Goal: Transaction & Acquisition: Subscribe to service/newsletter

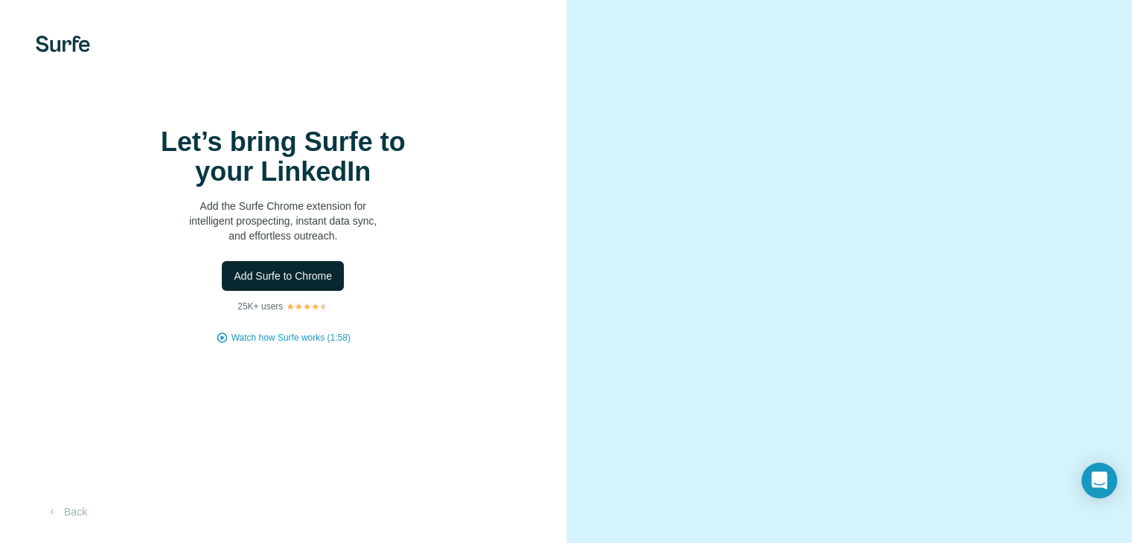
click at [264, 284] on span "Add Surfe to Chrome" at bounding box center [283, 276] width 98 height 15
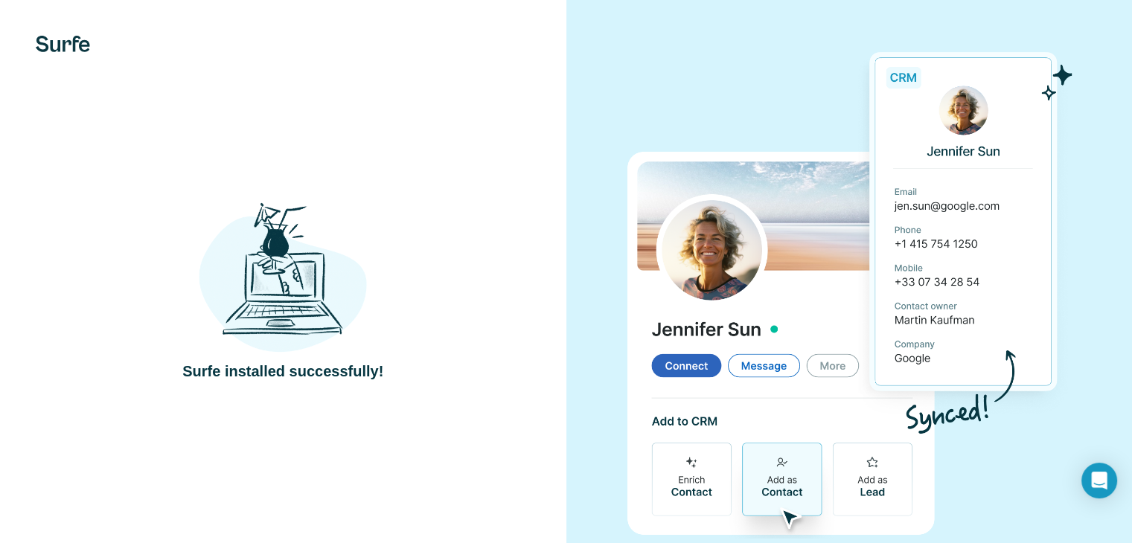
click at [622, 207] on div at bounding box center [850, 290] width 567 height 581
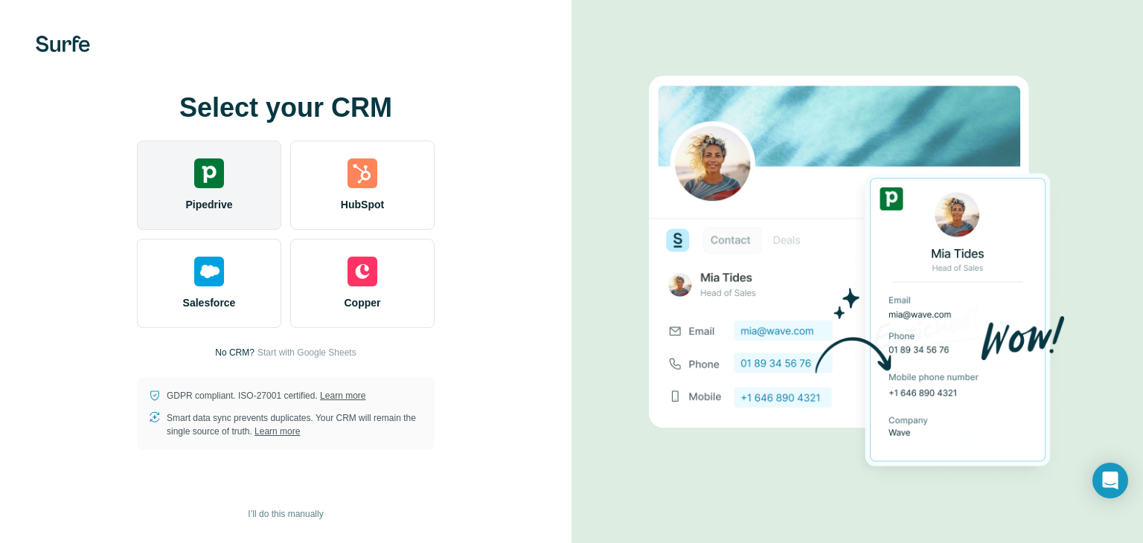
click at [164, 207] on div "Pipedrive" at bounding box center [209, 185] width 144 height 89
click at [185, 197] on span "Pipedrive" at bounding box center [208, 204] width 47 height 15
click at [172, 179] on div "Pipedrive" at bounding box center [209, 185] width 144 height 89
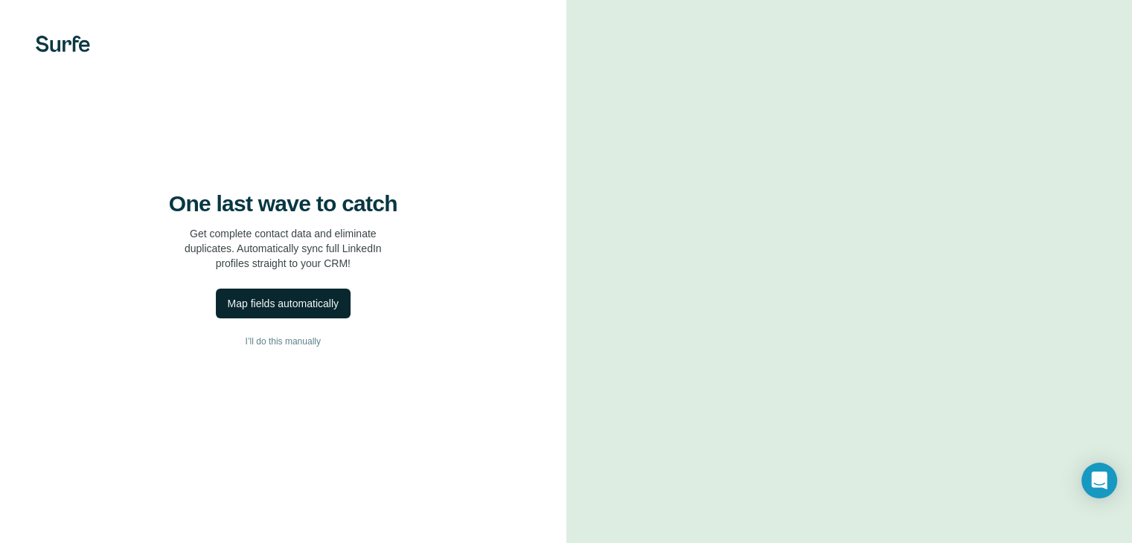
click at [278, 311] on div "Map fields automatically" at bounding box center [283, 303] width 111 height 15
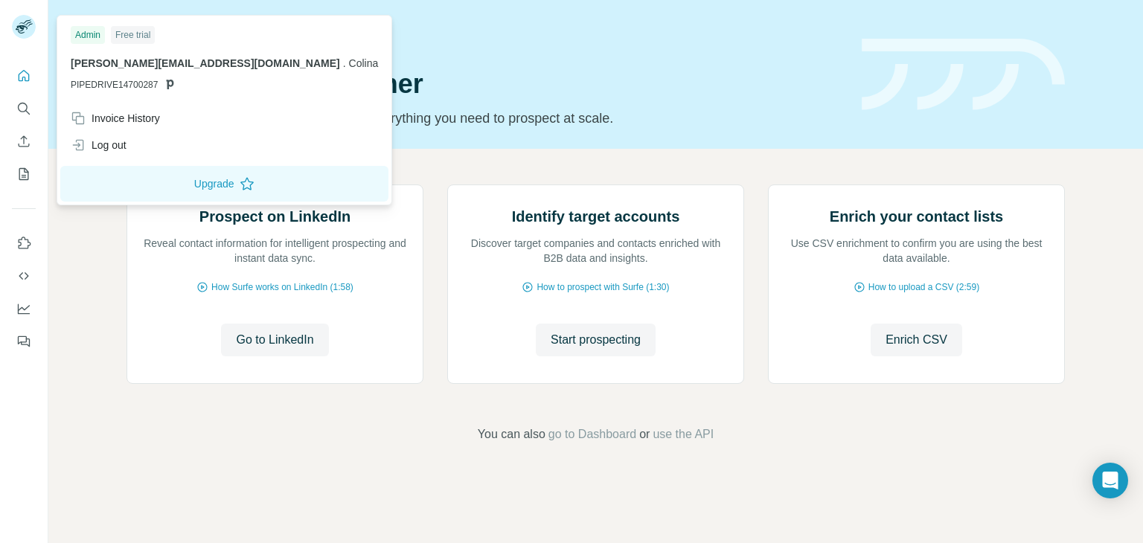
click at [28, 39] on div at bounding box center [24, 28] width 24 height 27
click at [747, 88] on h1 "Let’s prospect together" at bounding box center [486, 84] width 718 height 30
